Goal: Information Seeking & Learning: Check status

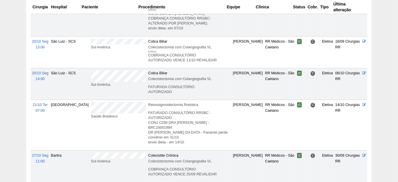
scroll to position [550, 0]
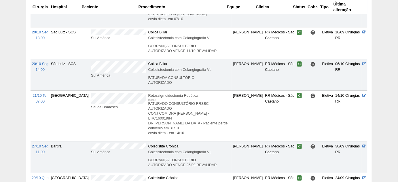
click at [190, 104] on p "FATURADO CONSULTÓRIO RRSBC - AUTORIZADO CONJ COM [PERSON_NAME] - BRC16001984 DR…" at bounding box center [189, 118] width 82 height 34
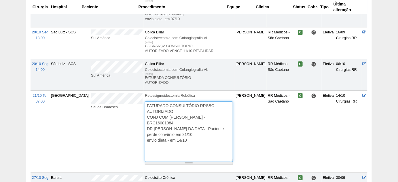
click at [212, 102] on textarea "FATURADO CONSULTÓRIO RRSBC - AUTORIZADO CONJ COM DRA CLAUDIA - BRC16001984 DR B…" at bounding box center [189, 131] width 88 height 60
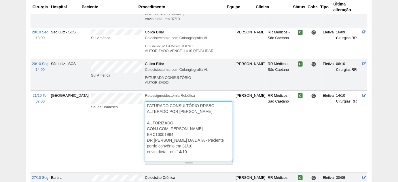
type textarea "FATURADO CONSULTÓRIO RRSBC- ALTERADO POR FABY AUTORIZADO CONJ COM DRA CLAUDIA -…"
click at [283, 134] on td "RR Médicos - São Caetano" at bounding box center [282, 132] width 30 height 82
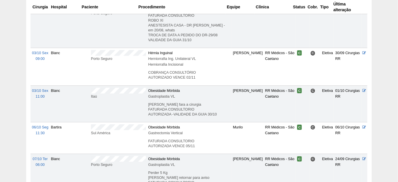
scroll to position [0, 0]
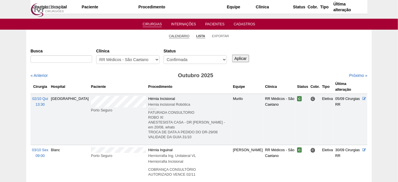
click at [175, 34] on link "Calendário" at bounding box center [179, 36] width 21 height 4
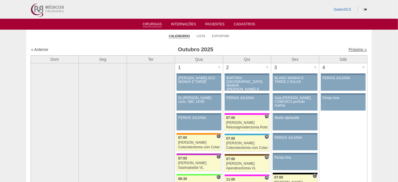
click at [352, 49] on link "Próximo »" at bounding box center [358, 49] width 18 height 5
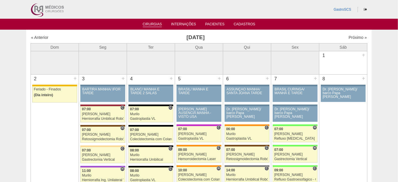
click at [152, 24] on link "Cirurgias" at bounding box center [152, 24] width 19 height 5
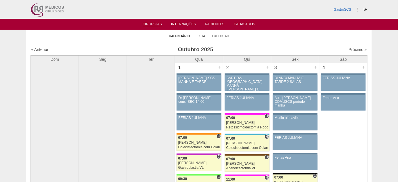
click at [200, 34] on link "Lista" at bounding box center [201, 36] width 9 height 4
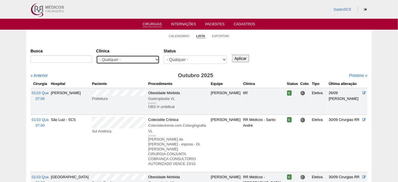
click at [127, 61] on select "- Qualquer - 6R Alphaville Assunção Bartira Brasil Christovão da Gama Cruz Azul…" at bounding box center [127, 59] width 63 height 9
select select "50"
click at [96, 55] on select "- Qualquer - 6R Alphaville Assunção Bartira Brasil Christovão da Gama Cruz Azul…" at bounding box center [127, 59] width 63 height 9
click at [241, 57] on input "Aplicar" at bounding box center [240, 58] width 17 height 7
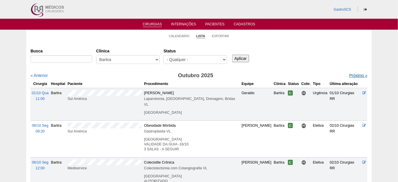
click at [349, 74] on link "Próximo »" at bounding box center [358, 75] width 18 height 5
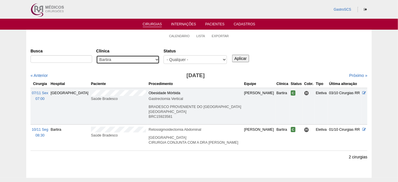
click at [136, 60] on select "- Qualquer - 6R Alphaville Assunção Bartira Brasil Christovão da Gama Cruz Azul…" at bounding box center [127, 59] width 63 height 9
select select "37"
click at [96, 55] on select "- Qualquer - 6R Alphaville Assunção Bartira Brasil Christovão da Gama Cruz Azul…" at bounding box center [127, 59] width 63 height 9
click at [248, 52] on div "Aplicar" at bounding box center [242, 54] width 23 height 16
click at [242, 60] on input "Aplicar" at bounding box center [240, 58] width 17 height 7
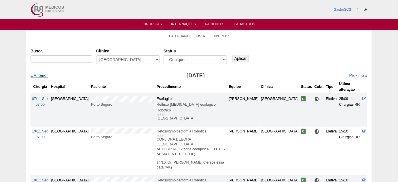
click at [41, 75] on link "« Anterior" at bounding box center [39, 75] width 17 height 5
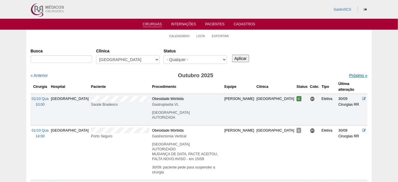
click at [349, 73] on link "Próximo »" at bounding box center [358, 75] width 18 height 5
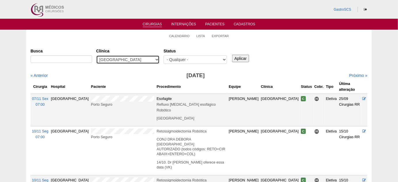
click at [144, 57] on select "- Qualquer - 6R Alphaville Assunção Bartira Brasil Christovão da Gama Cruz Azul…" at bounding box center [127, 59] width 63 height 9
select select "72"
click at [96, 55] on select "- Qualquer - 6R Alphaville Assunção Bartira Brasil Christovão da Gama Cruz Azul…" at bounding box center [127, 59] width 63 height 9
click at [236, 56] on input "Aplicar" at bounding box center [240, 58] width 17 height 7
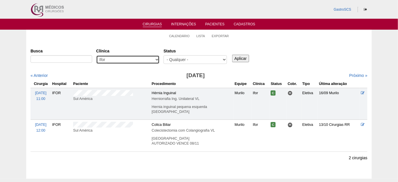
click at [147, 61] on select "- Qualquer - 6R Alphaville Assunção Bartira Brasil Christovão da Gama Cruz Azul…" at bounding box center [127, 59] width 63 height 9
select select "57"
click at [96, 55] on select "- Qualquer - 6R Alphaville Assunção Bartira Brasil Christovão da Gama Cruz Azul…" at bounding box center [127, 59] width 63 height 9
click at [240, 59] on input "Aplicar" at bounding box center [240, 58] width 17 height 7
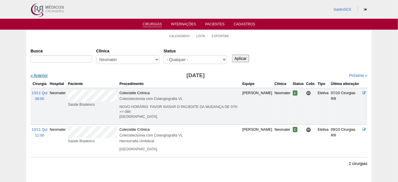
click at [46, 77] on link "« Anterior" at bounding box center [39, 75] width 17 height 5
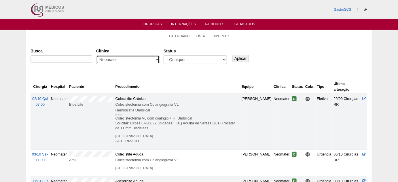
click at [149, 59] on select "- Qualquer - 6R Alphaville Assunção Bartira Brasil Christovão da Gama Cruz Azul…" at bounding box center [127, 59] width 63 height 9
select select "72"
click at [96, 55] on select "- Qualquer - 6R Alphaville Assunção Bartira Brasil Christovão da Gama Cruz Azul…" at bounding box center [127, 59] width 63 height 9
click at [245, 60] on input "Aplicar" at bounding box center [240, 58] width 17 height 7
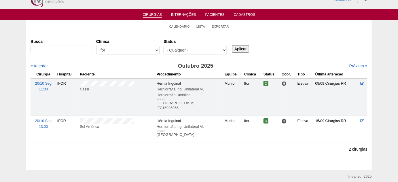
scroll to position [26, 0]
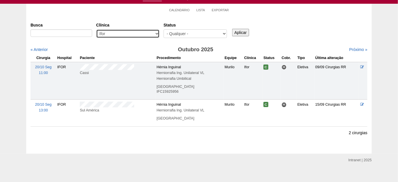
click at [137, 34] on select "- Qualquer - 6R Alphaville Assunção Bartira Brasil Christovão da Gama Cruz Azul…" at bounding box center [127, 33] width 63 height 9
select select "22"
click at [96, 29] on select "- Qualquer - 6R Alphaville Assunção Bartira Brasil Christovão da Gama Cruz Azul…" at bounding box center [127, 33] width 63 height 9
click at [245, 32] on input "Aplicar" at bounding box center [240, 32] width 17 height 7
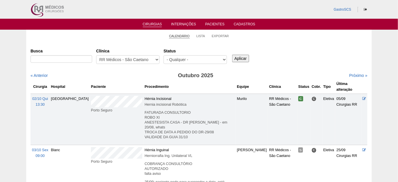
click at [180, 34] on link "Calendário" at bounding box center [179, 36] width 21 height 4
